Goal: Task Accomplishment & Management: Manage account settings

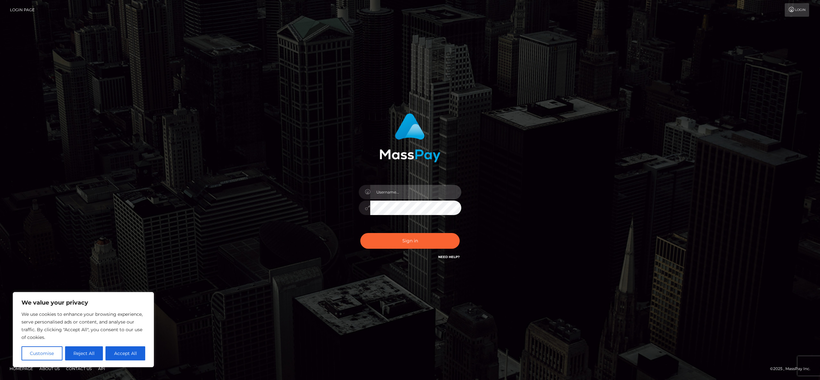
click at [407, 193] on input "text" at bounding box center [415, 192] width 91 height 14
paste input "cbautista:2WgA5GK3Z6HJ2!b"
click at [395, 192] on input "cbautista:2WgA5GK3Z6HJ2!b" at bounding box center [415, 192] width 91 height 14
type input "cbautista"
click at [360, 233] on button "Sign in" at bounding box center [409, 241] width 99 height 16
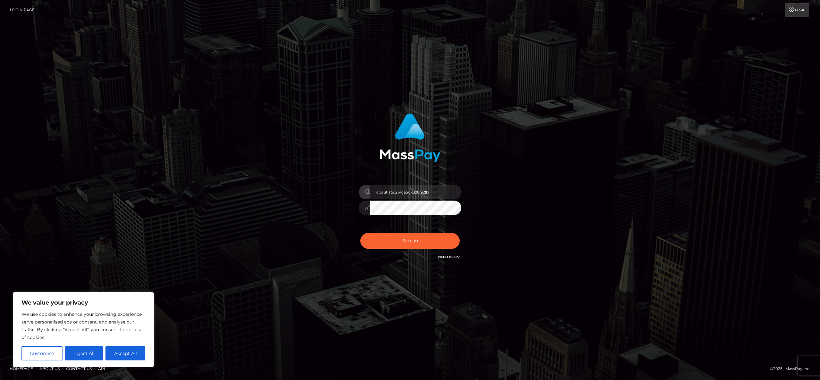
drag, startPoint x: 395, startPoint y: 193, endPoint x: 449, endPoint y: 189, distance: 54.0
click at [449, 189] on input "cbautista:2wga5gk3z6hj2!b" at bounding box center [415, 192] width 91 height 14
click at [435, 191] on input "cbautista:2wga5gk3z6hj2!b" at bounding box center [415, 192] width 91 height 14
type input "cbautista"
click at [360, 233] on button "Sign in" at bounding box center [409, 241] width 99 height 16
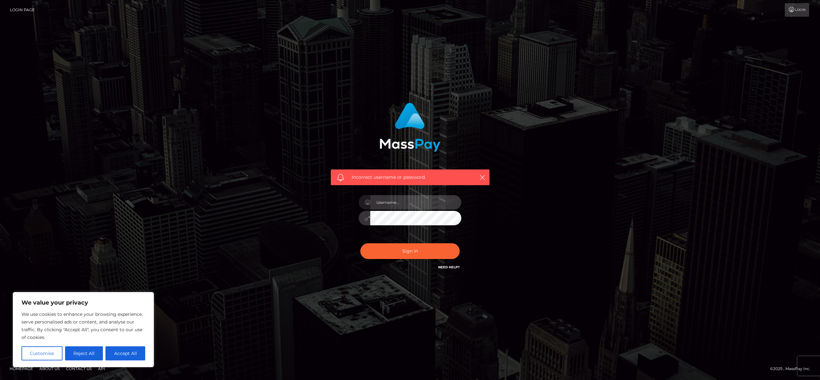
drag, startPoint x: 391, startPoint y: 197, endPoint x: 391, endPoint y: 207, distance: 10.3
click at [391, 197] on input "text" at bounding box center [415, 202] width 91 height 14
type input "asdasd"
click at [396, 253] on button "Sign in" at bounding box center [409, 251] width 99 height 16
